Goal: Task Accomplishment & Management: Manage account settings

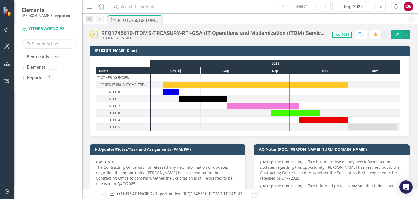
click at [133, 7] on input "text" at bounding box center [213, 7] width 206 height 10
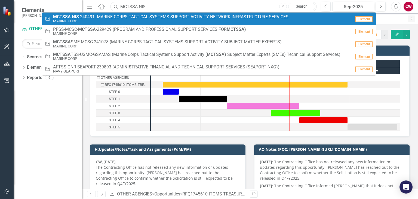
type input "MCTSSA NIS"
click at [136, 16] on span "MCTSSA NIS -240491: MARINE CORPS TACTICAL SYSTEMS SUPPORT ACTIVITY NETWORK INFR…" at bounding box center [170, 16] width 235 height 5
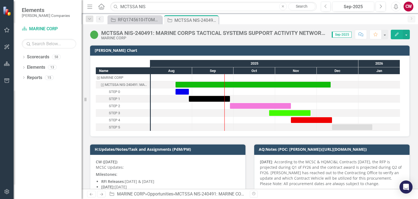
scroll to position [82, 0]
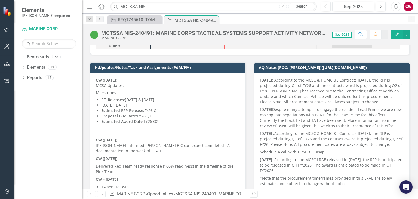
click at [97, 80] on strong "CW ([DATE])" at bounding box center [106, 79] width 21 height 5
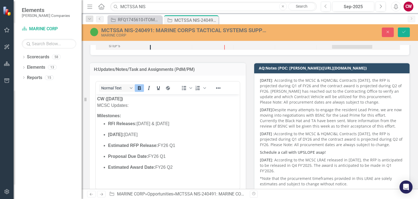
click at [97, 100] on strong "CW ([DATE])" at bounding box center [110, 98] width 26 height 5
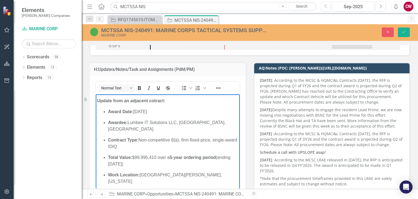
scroll to position [0, 0]
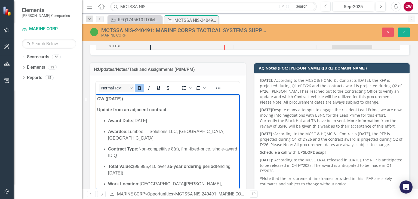
click at [117, 110] on strong "Update from an adjacent contract:" at bounding box center [132, 109] width 71 height 5
click at [182, 110] on p "Update regarding an adjacent contract:" at bounding box center [167, 109] width 141 height 7
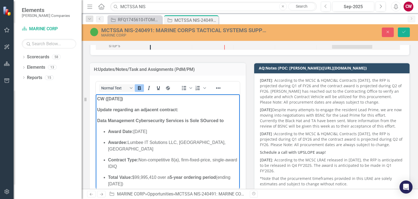
click at [207, 120] on strong "Data Management Cybersecurity Services is Sole SOurced to" at bounding box center [160, 120] width 126 height 5
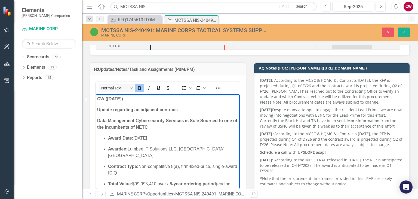
click at [111, 127] on strong "Data Management Cybersecurity Services is Sole Sourced to one of the Incumbents…" at bounding box center [167, 123] width 140 height 11
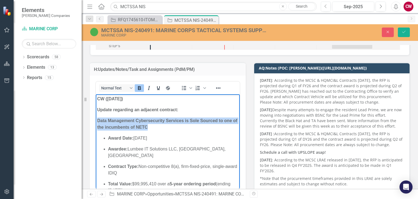
drag, startPoint x: 155, startPoint y: 126, endPoint x: 188, endPoint y: 215, distance: 94.8
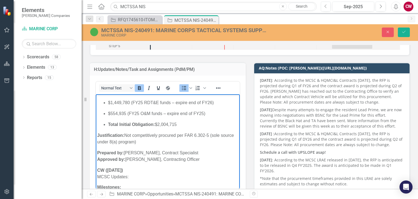
scroll to position [136, 0]
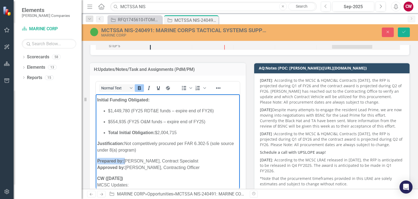
drag, startPoint x: 126, startPoint y: 147, endPoint x: 191, endPoint y: 238, distance: 112.1
drag, startPoint x: 196, startPoint y: 148, endPoint x: 156, endPoint y: 148, distance: 40.5
click at [156, 157] on p "Prepared by: [PERSON_NAME], Contract Specialist Approved by: [PERSON_NAME], Con…" at bounding box center [167, 163] width 141 height 13
drag, startPoint x: 122, startPoint y: 148, endPoint x: 96, endPoint y: 147, distance: 26.2
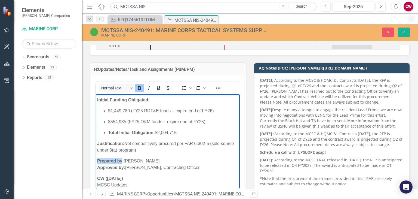
drag, startPoint x: 99, startPoint y: 148, endPoint x: 188, endPoint y: 241, distance: 128.5
drag, startPoint x: 211, startPoint y: 153, endPoint x: 169, endPoint y: 156, distance: 42.0
click at [169, 157] on p "Contract Specialist: [PERSON_NAME] Approved by: [PERSON_NAME], Contracting Offi…" at bounding box center [167, 163] width 141 height 13
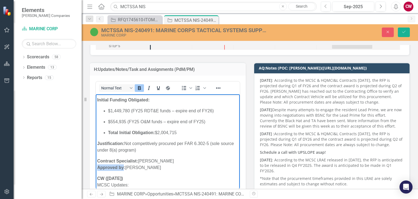
drag, startPoint x: 123, startPoint y: 156, endPoint x: 190, endPoint y: 249, distance: 114.3
drag, startPoint x: 101, startPoint y: 154, endPoint x: 97, endPoint y: 155, distance: 4.0
click at [97, 165] on strong ", Contracting Officer:" at bounding box center [119, 167] width 44 height 5
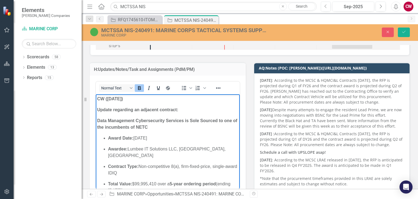
scroll to position [0, 0]
drag, startPoint x: 194, startPoint y: 156, endPoint x: 182, endPoint y: 191, distance: 37.6
copy body "CW ([DATE]) Update regarding an adjacent contract: Data Management Cybersecurit…"
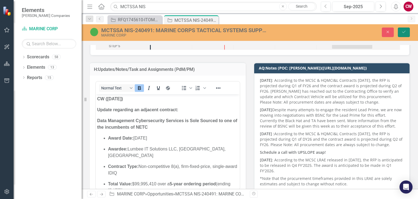
click at [407, 31] on button "Save" at bounding box center [404, 32] width 12 height 10
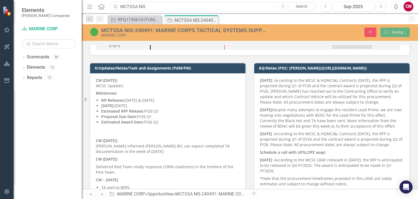
click at [141, 5] on input "MCTSSA NIS" at bounding box center [213, 7] width 206 height 10
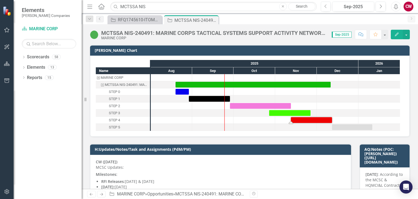
click at [202, 104] on div at bounding box center [212, 105] width 41 height 7
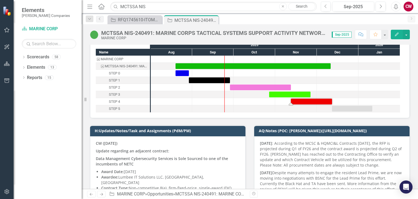
scroll to position [54, 0]
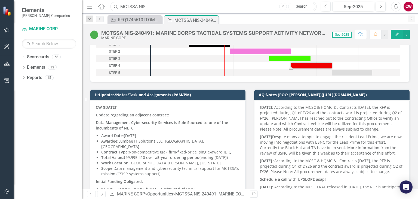
click at [142, 7] on input "MCTSSA NIS" at bounding box center [213, 7] width 206 height 10
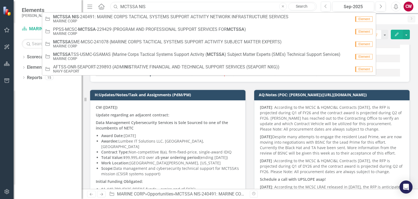
click at [142, 7] on input "MCTSSA NIS" at bounding box center [213, 7] width 206 height 10
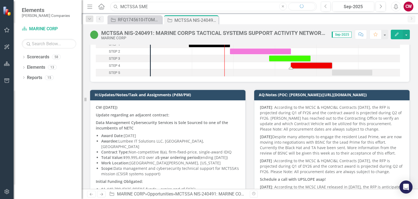
type input "MCTSSA SME"
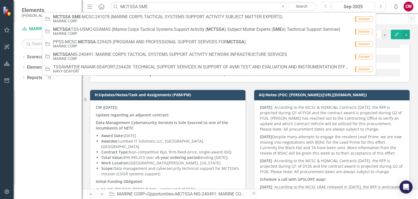
click at [94, 21] on small "MARINE CORP" at bounding box center [168, 21] width 230 height 4
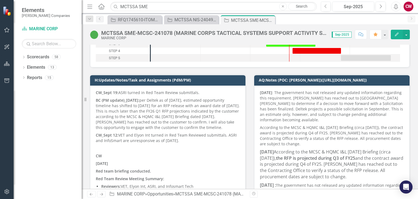
scroll to position [82, 0]
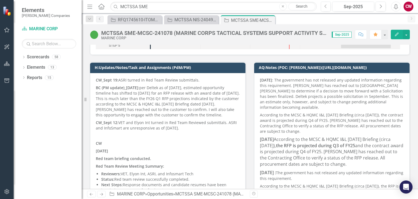
click at [156, 104] on p "BC (PM update)_ [DATE]: per Deltek as of [DATE], estimated opportunity timeline…" at bounding box center [168, 101] width 144 height 35
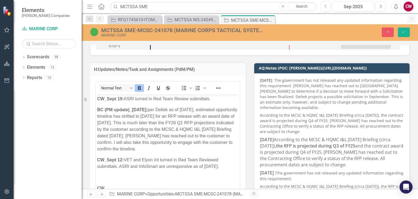
scroll to position [0, 0]
click at [98, 99] on strong "CW_Sept 19:" at bounding box center [110, 98] width 27 height 5
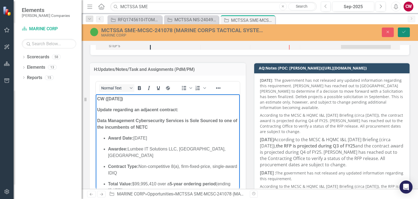
click at [401, 31] on icon "Save" at bounding box center [403, 32] width 5 height 4
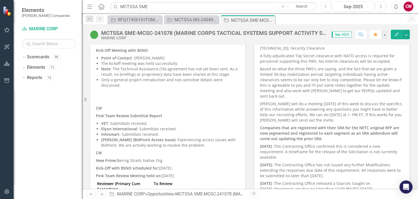
scroll to position [761, 0]
